Goal: Task Accomplishment & Management: Complete application form

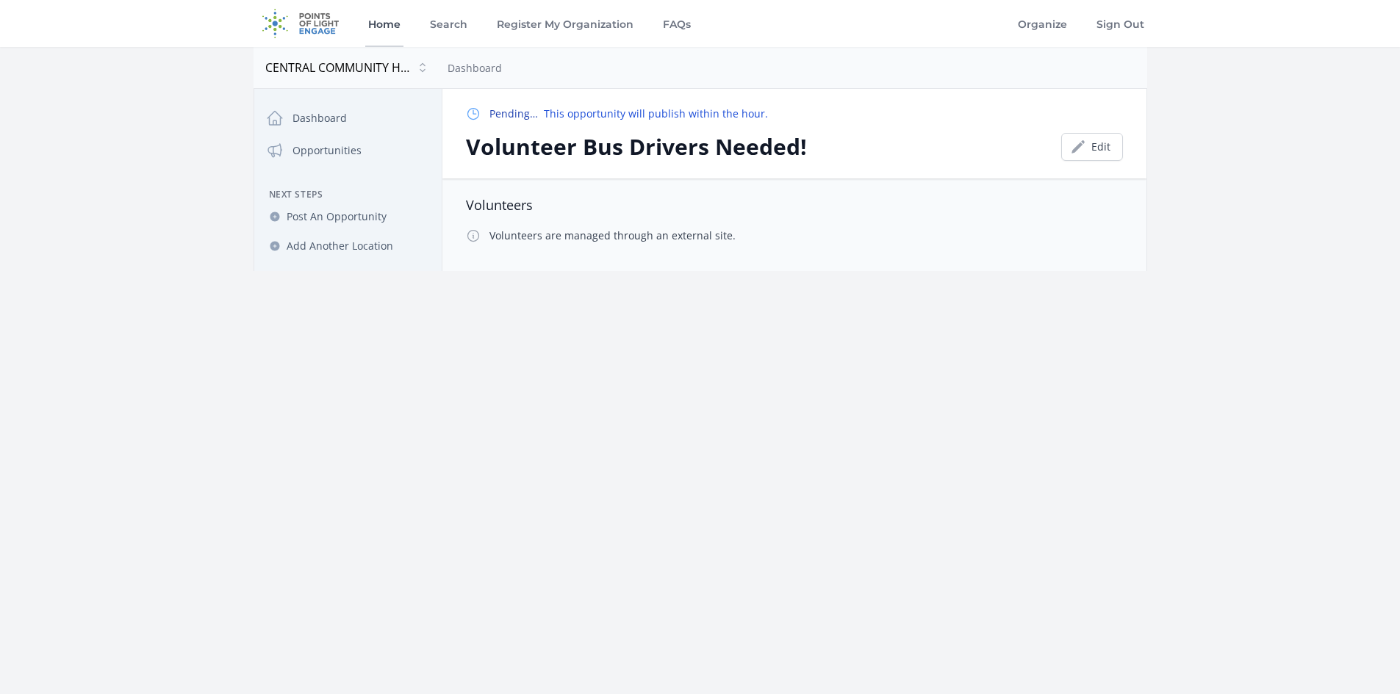
click at [382, 22] on link "Home" at bounding box center [384, 23] width 38 height 47
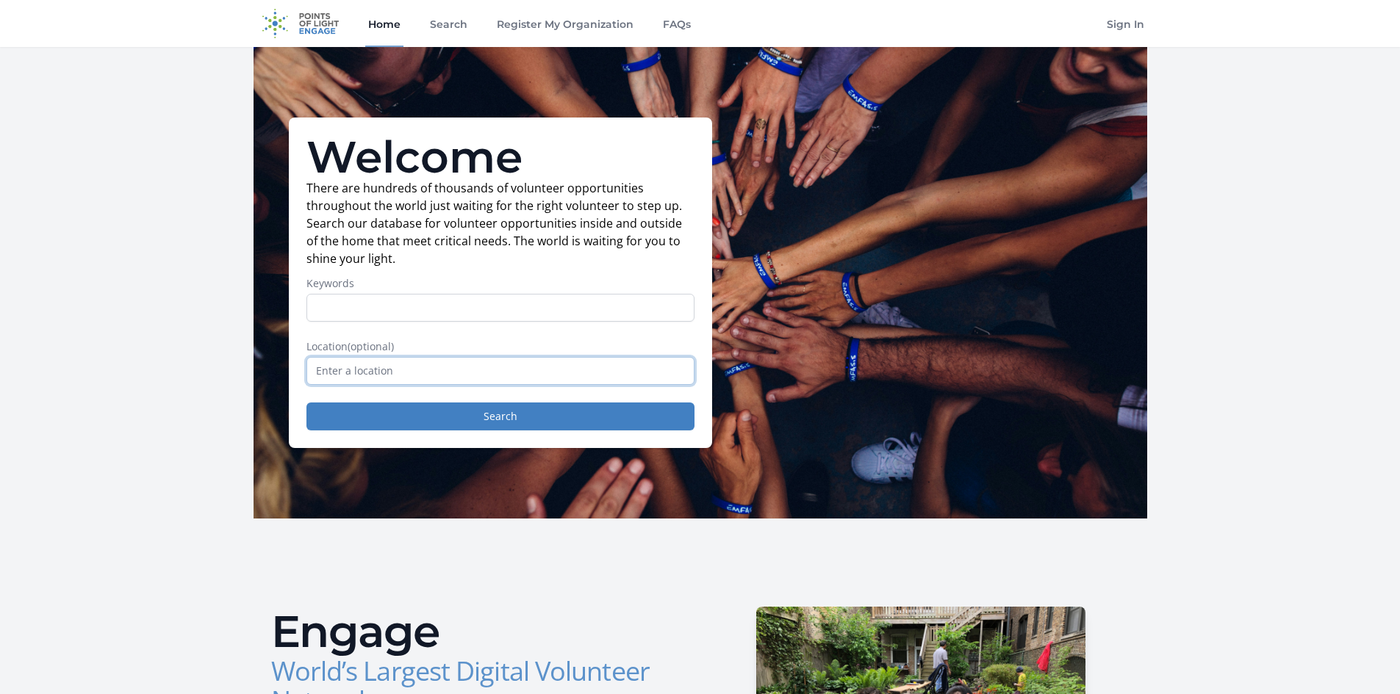
click at [397, 372] on input "text" at bounding box center [500, 371] width 388 height 28
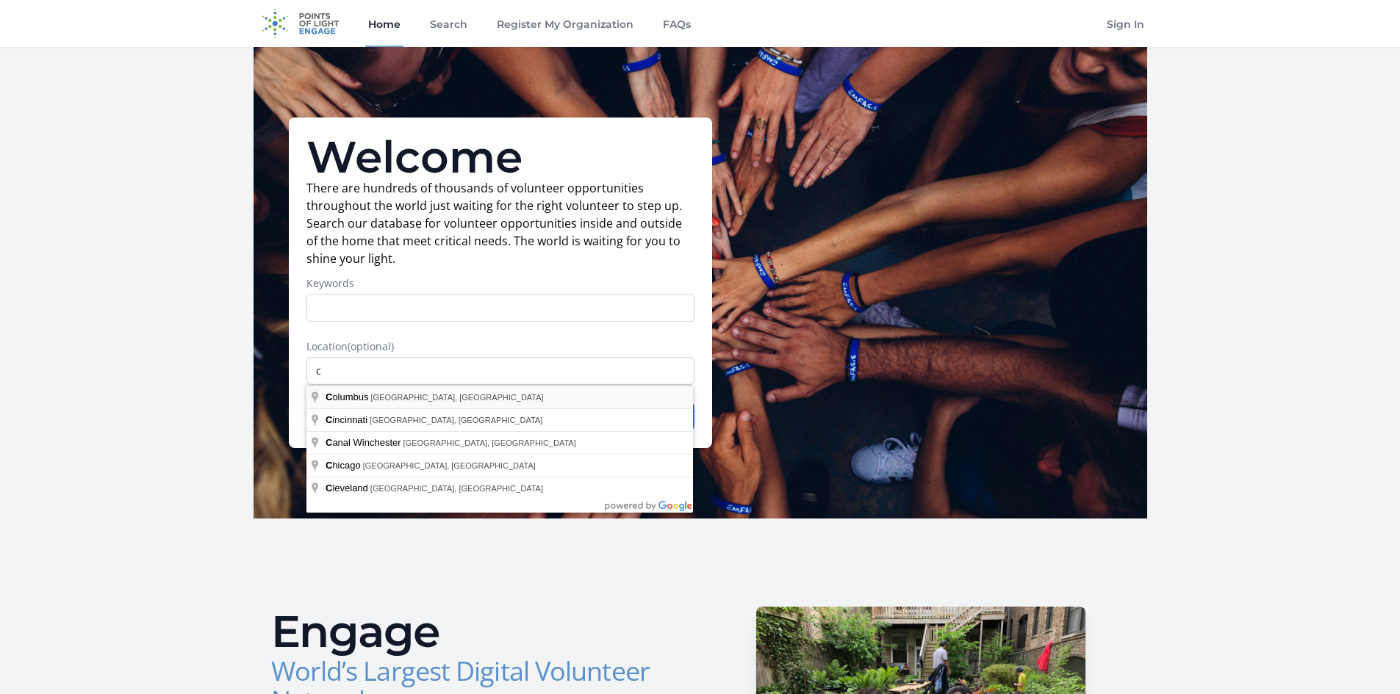
type input "[GEOGRAPHIC_DATA], [GEOGRAPHIC_DATA], [GEOGRAPHIC_DATA]"
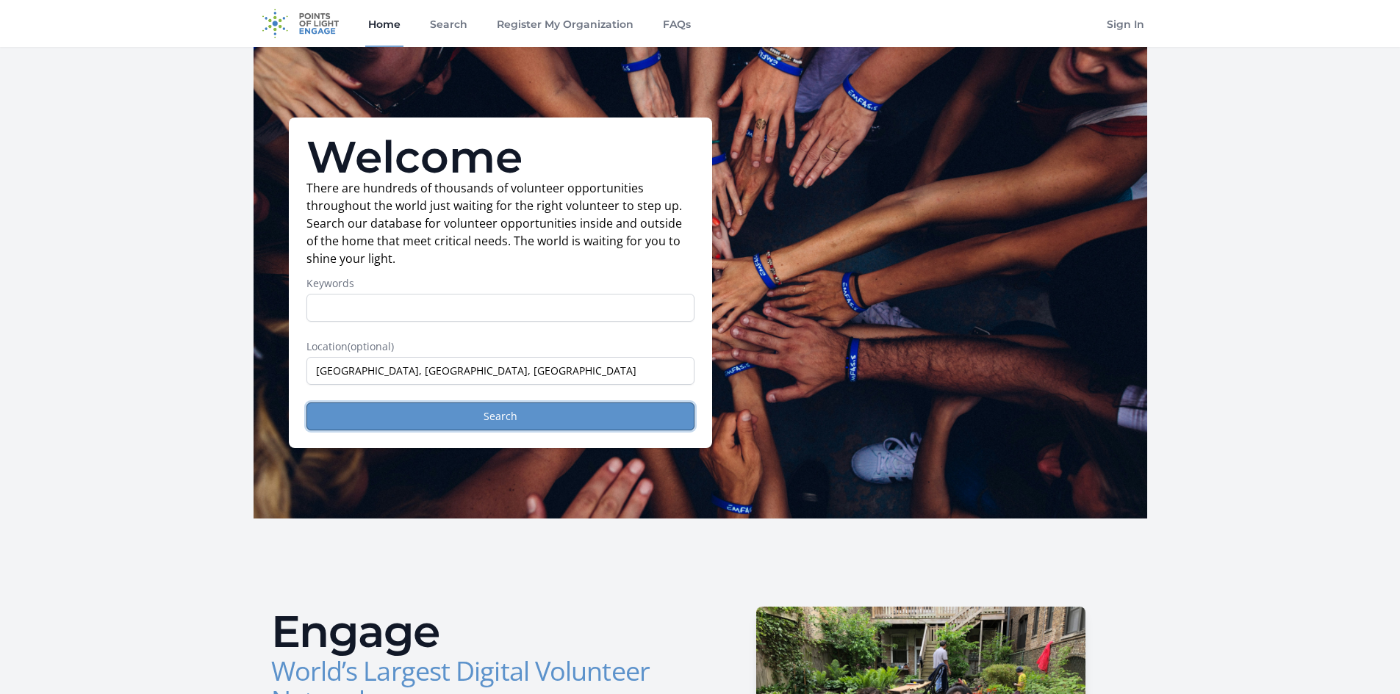
click at [393, 417] on button "Search" at bounding box center [500, 417] width 388 height 28
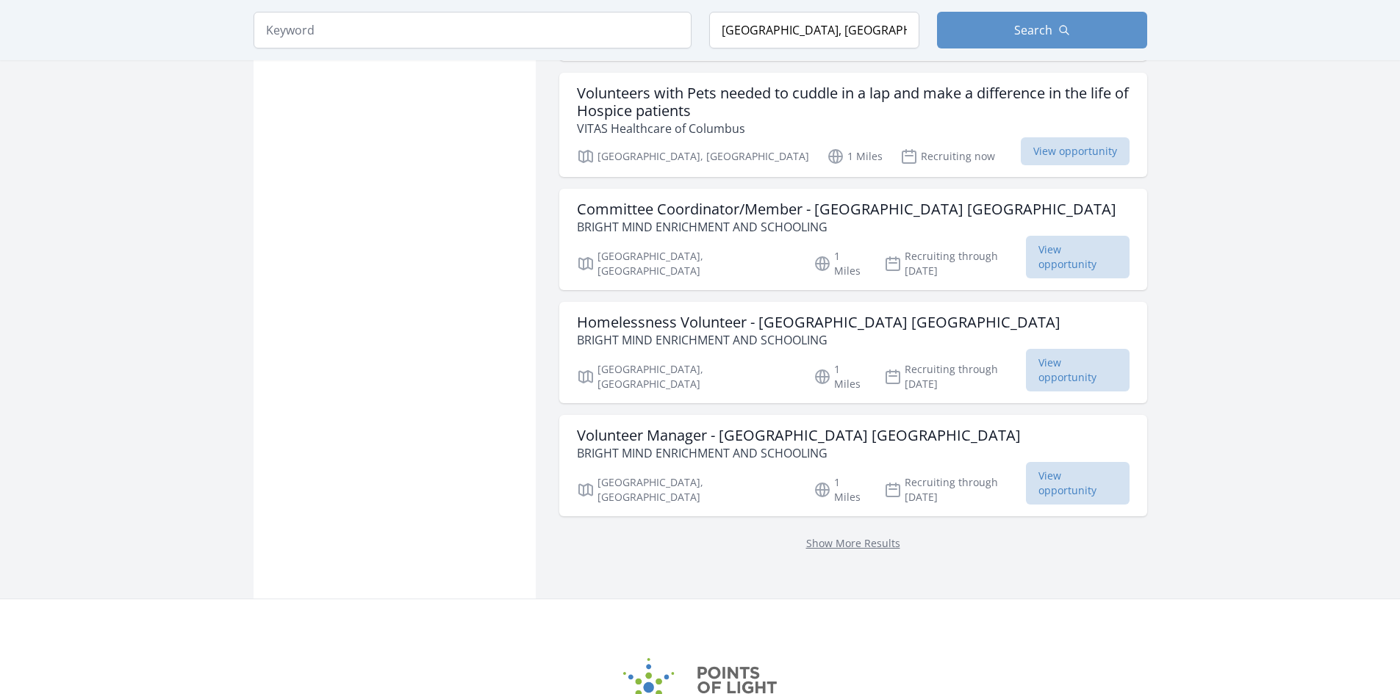
scroll to position [1850, 0]
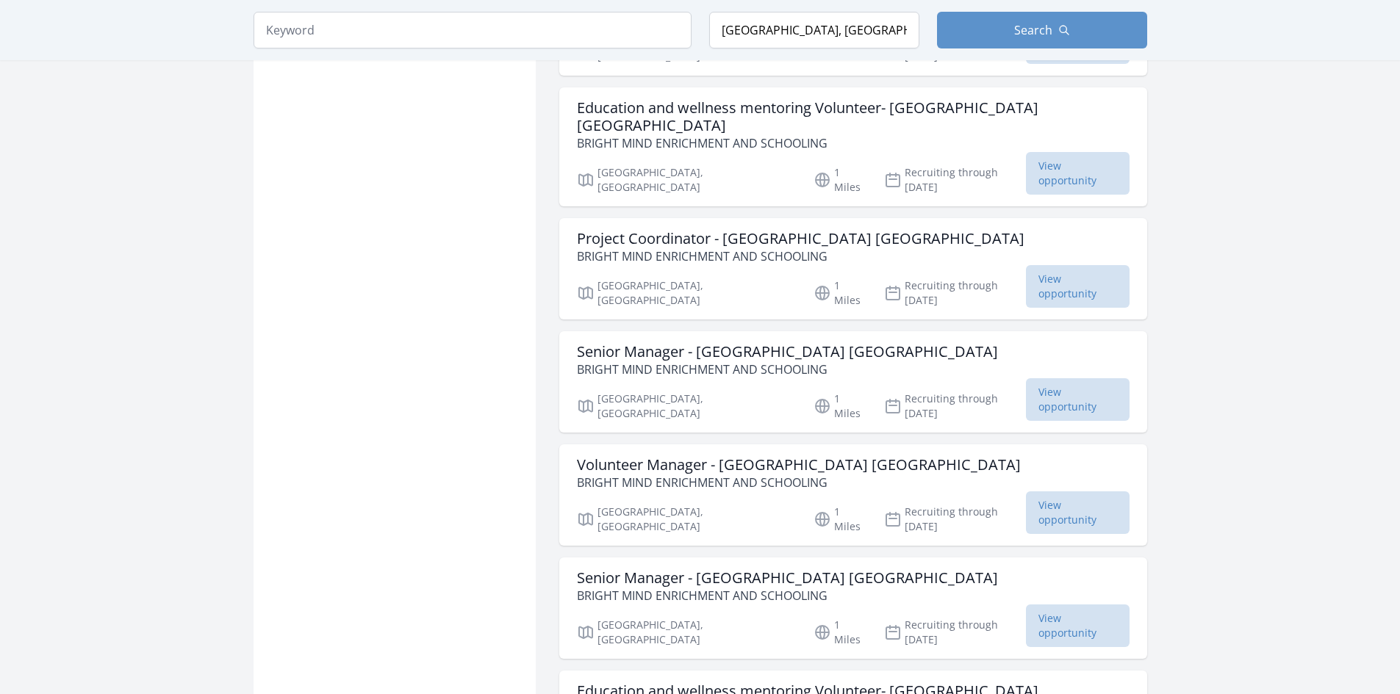
scroll to position [2291, 0]
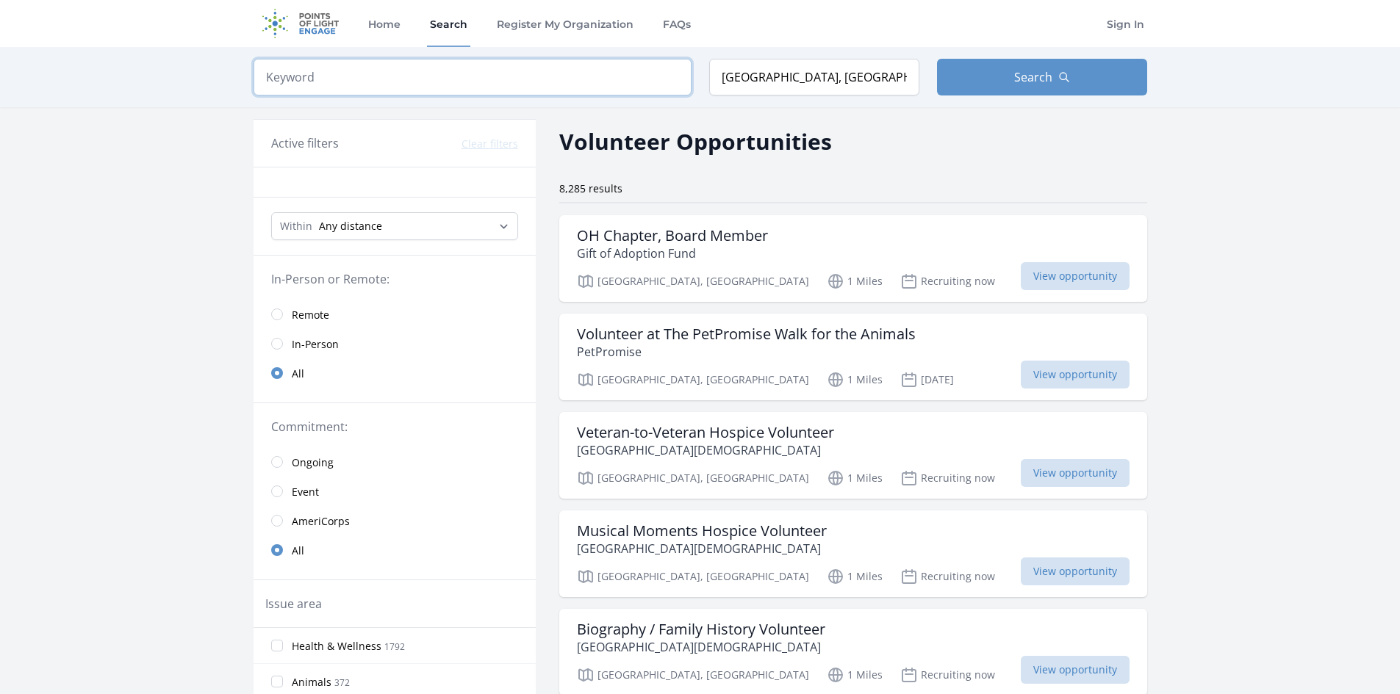
click at [534, 66] on input "search" at bounding box center [473, 77] width 438 height 37
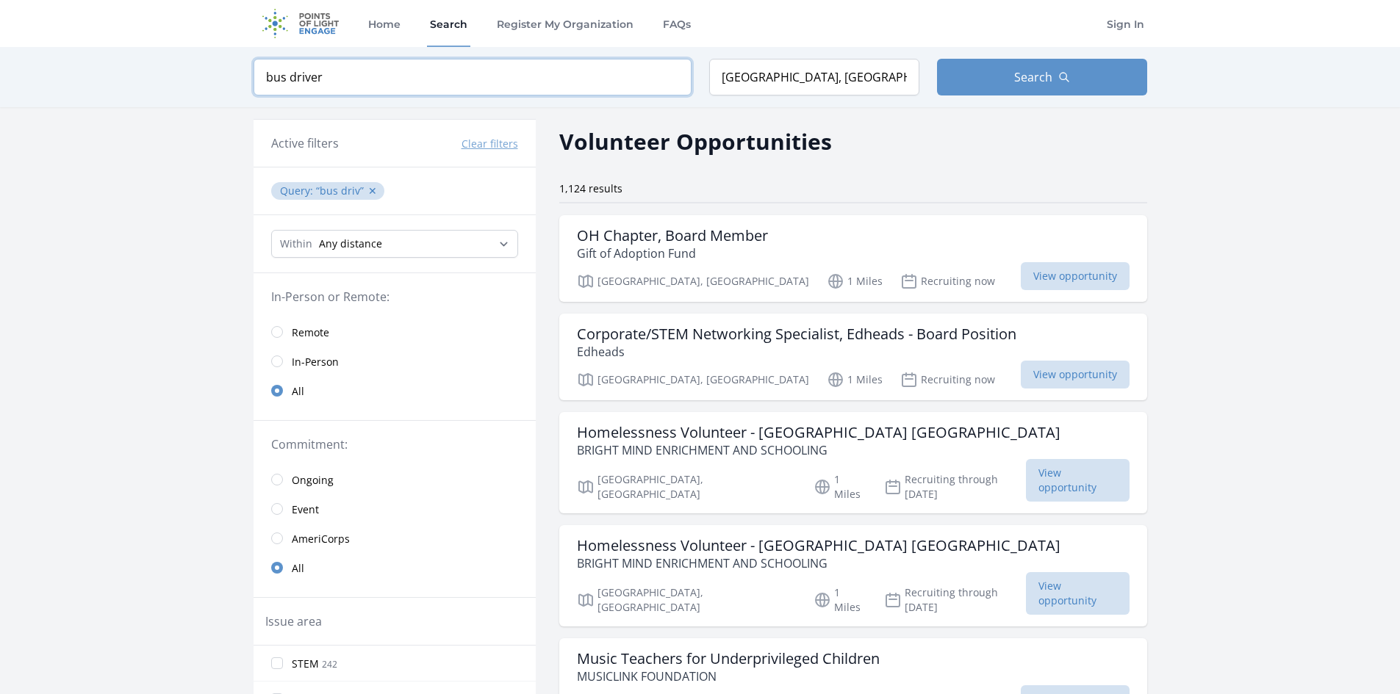
click button "submit" at bounding box center [0, 0] width 0 height 0
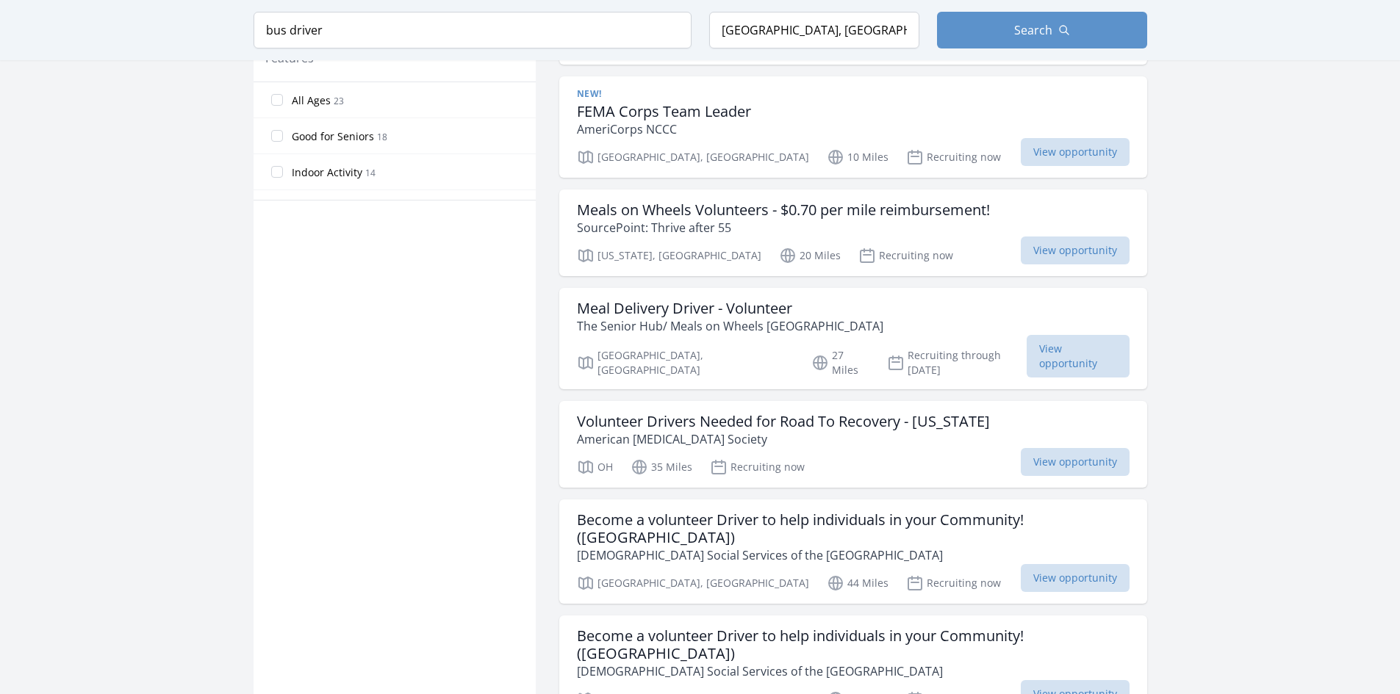
scroll to position [1102, 0]
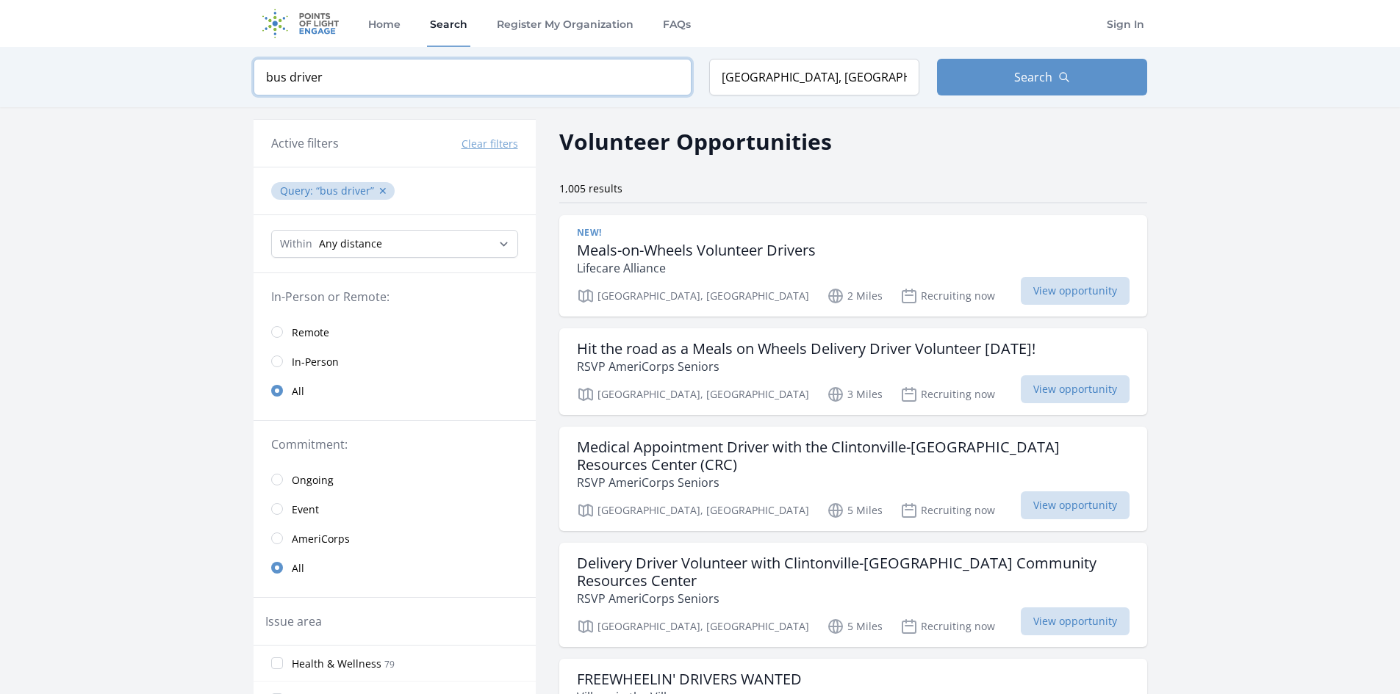
drag, startPoint x: 326, startPoint y: 81, endPoint x: 243, endPoint y: 46, distance: 89.9
click at [220, 65] on div "Keyword bus driver Location [GEOGRAPHIC_DATA], [GEOGRAPHIC_DATA], [GEOGRAPHIC_D…" at bounding box center [700, 77] width 1400 height 60
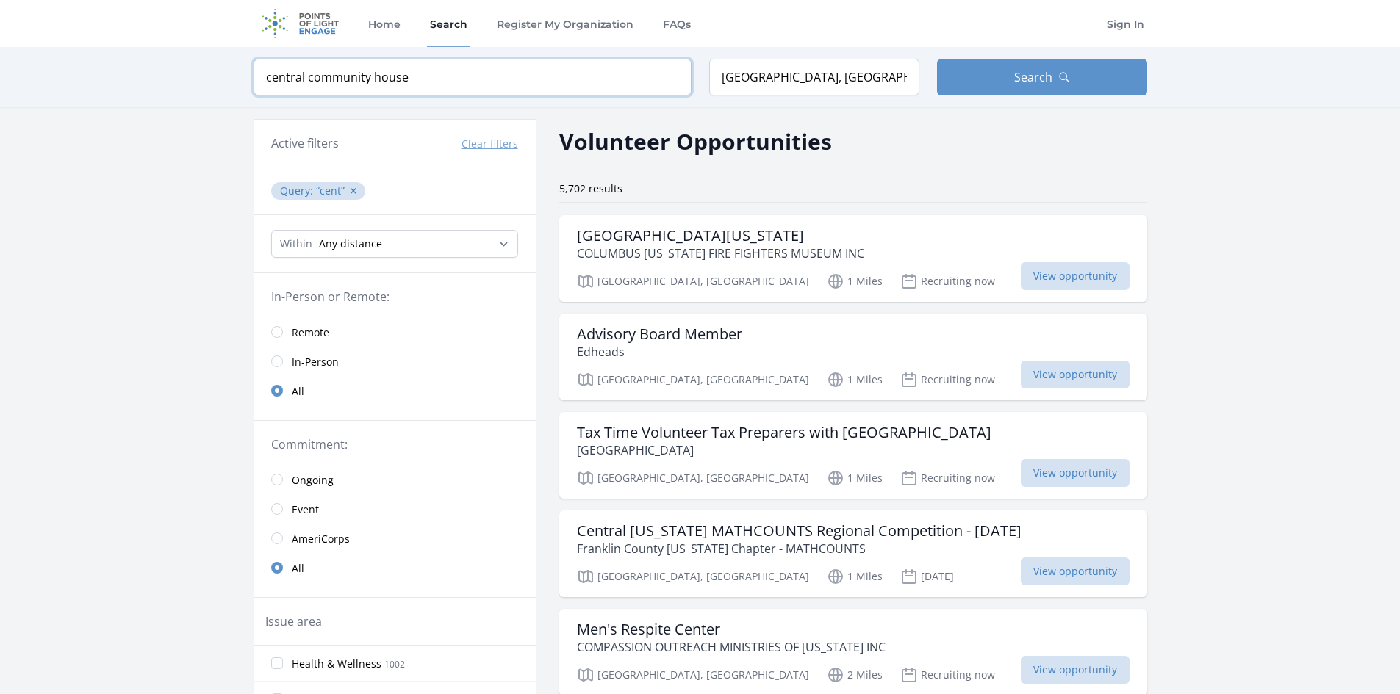
type input "central community house"
click button "submit" at bounding box center [0, 0] width 0 height 0
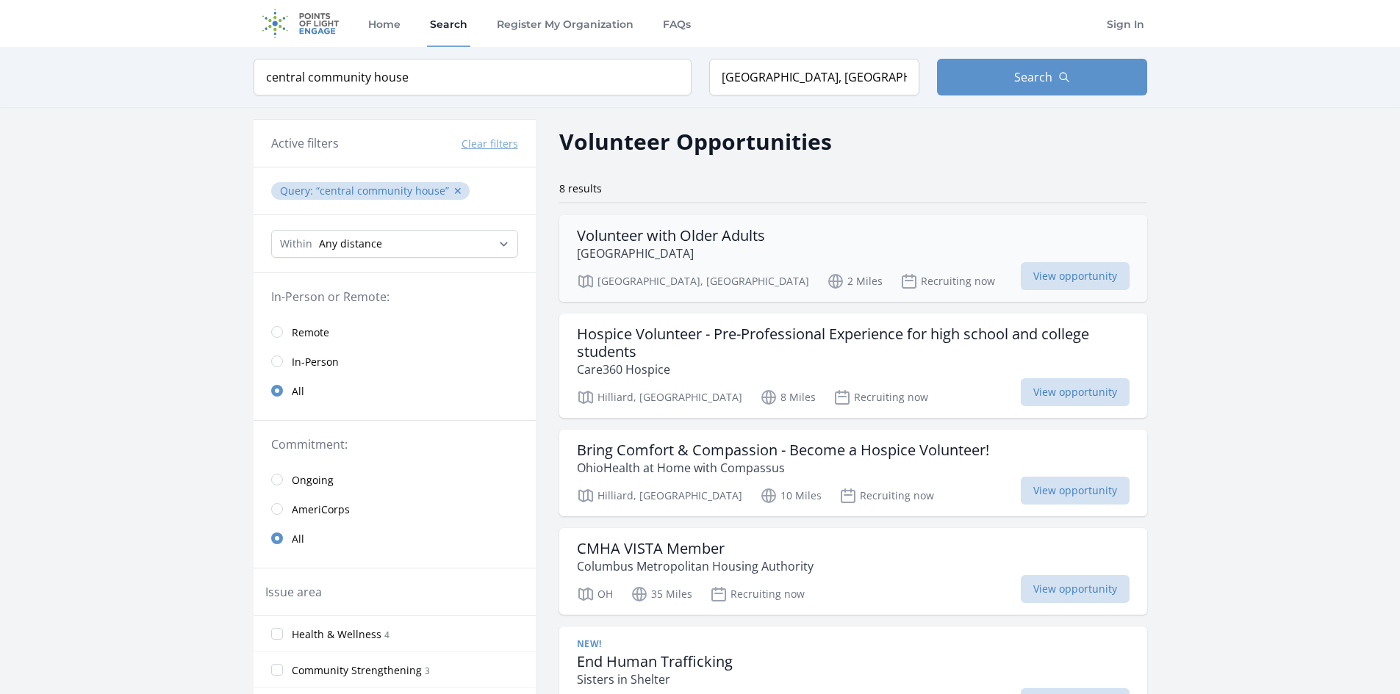
click at [709, 235] on h3 "Volunteer with Older Adults" at bounding box center [671, 236] width 188 height 18
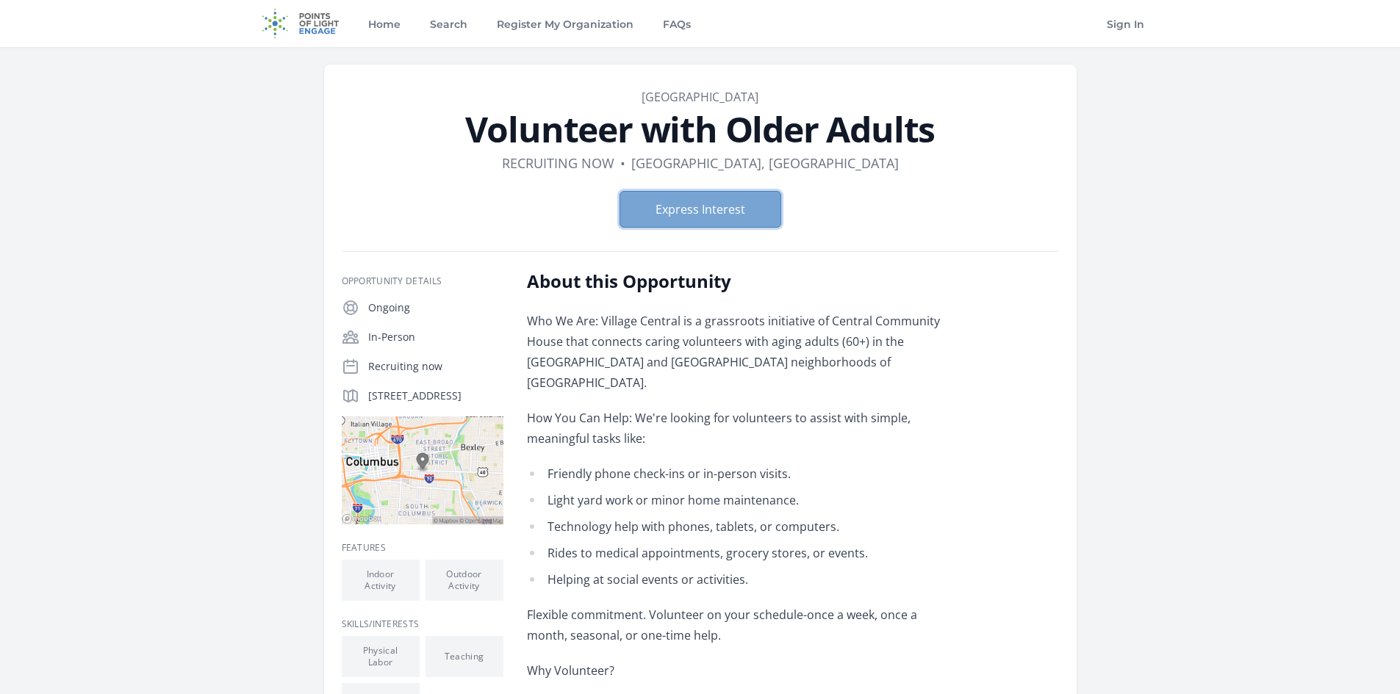
click at [688, 202] on button "Express Interest" at bounding box center [701, 209] width 162 height 37
click at [674, 222] on button "Express Interest" at bounding box center [701, 209] width 162 height 37
